Goal: Task Accomplishment & Management: Complete application form

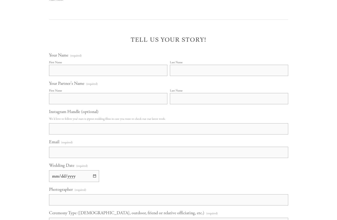
scroll to position [1739, 0]
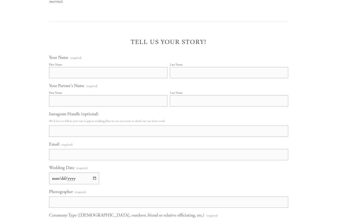
click at [91, 67] on input "First Name" at bounding box center [108, 72] width 118 height 11
type input "Artem"
click at [187, 67] on input "Last Name" at bounding box center [229, 72] width 118 height 11
type input "Zhuk"
drag, startPoint x: 76, startPoint y: 79, endPoint x: 76, endPoint y: 82, distance: 2.5
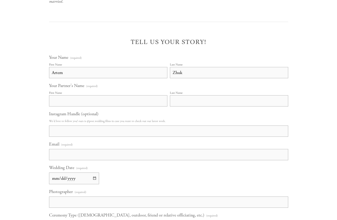
click at [76, 95] on input "First Name" at bounding box center [108, 100] width 118 height 11
type input "-"
click at [193, 95] on input "Last Name" at bounding box center [229, 100] width 118 height 11
type input "-"
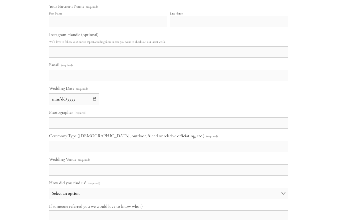
scroll to position [1820, 0]
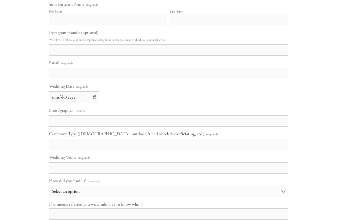
click at [90, 44] on input "Instagram Handle (optional)" at bounding box center [168, 49] width 239 height 11
paste input "[URL][DOMAIN_NAME]"
type input "[URL][DOMAIN_NAME]"
click at [105, 68] on input "Email (required)" at bounding box center [168, 73] width 239 height 11
paste input "[DOMAIN_NAME][EMAIL_ADDRESS][DOMAIN_NAME]"
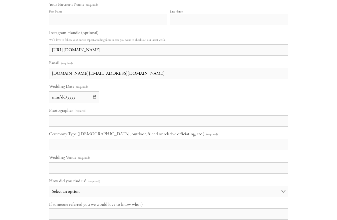
type input "[DOMAIN_NAME][EMAIL_ADDRESS][DOMAIN_NAME]"
click at [94, 91] on input "Wedding Date (required)" at bounding box center [74, 97] width 50 height 12
type input "[DATE]"
click at [81, 115] on input "Photographer (required)" at bounding box center [168, 120] width 239 height 11
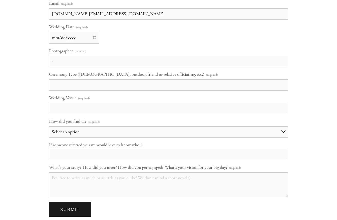
scroll to position [1890, 0]
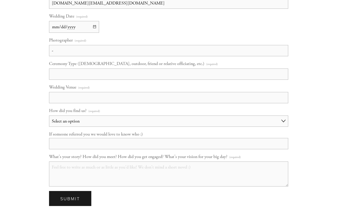
type input "-"
click at [85, 69] on input "Ceremony Type ([DEMOGRAPHIC_DATA], outdoor, friend or relative officiating, etc…" at bounding box center [168, 74] width 239 height 11
type input "+"
click at [107, 92] on input "Wedding Venue (required)" at bounding box center [168, 97] width 239 height 11
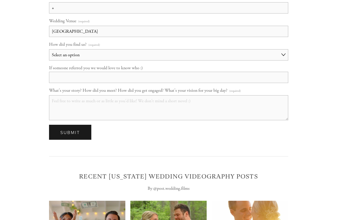
scroll to position [1962, 0]
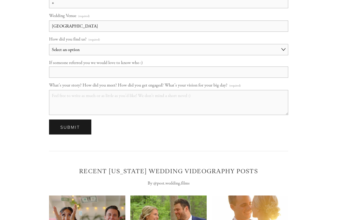
type input "[GEOGRAPHIC_DATA]"
click at [89, 44] on select "Select an option Choose an answer Referral Instagram Google Facebook Youtube Ot…" at bounding box center [168, 49] width 239 height 11
select select "Google"
click at [49, 44] on select "Select an option Choose an answer Referral Instagram Google Facebook Youtube Ot…" at bounding box center [168, 49] width 239 height 11
drag, startPoint x: 76, startPoint y: 70, endPoint x: 147, endPoint y: 64, distance: 71.6
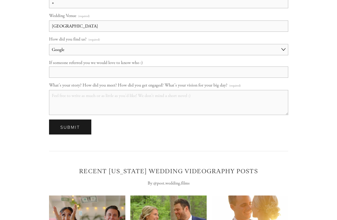
click at [76, 90] on textarea "What's your story? How did you meet? How did you get engaged? What's your visio…" at bounding box center [168, 102] width 239 height 25
paste textarea "Lorem! I dolorsita con adi elitseddoei temporincid utla. Et dol m Aliquaeni adm…"
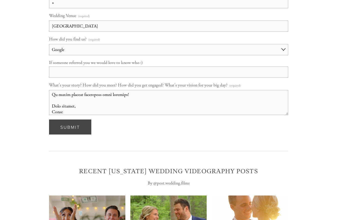
type textarea "Lorem! I dolorsita con adi elitseddoei temporincid utla. Et dol m Aliquaeni adm…"
click at [78, 124] on span "Submit" at bounding box center [70, 127] width 20 height 6
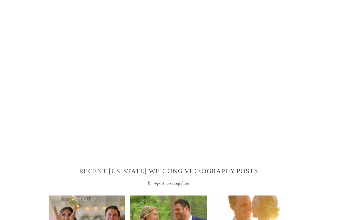
scroll to position [1667, 0]
